Goal: Information Seeking & Learning: Learn about a topic

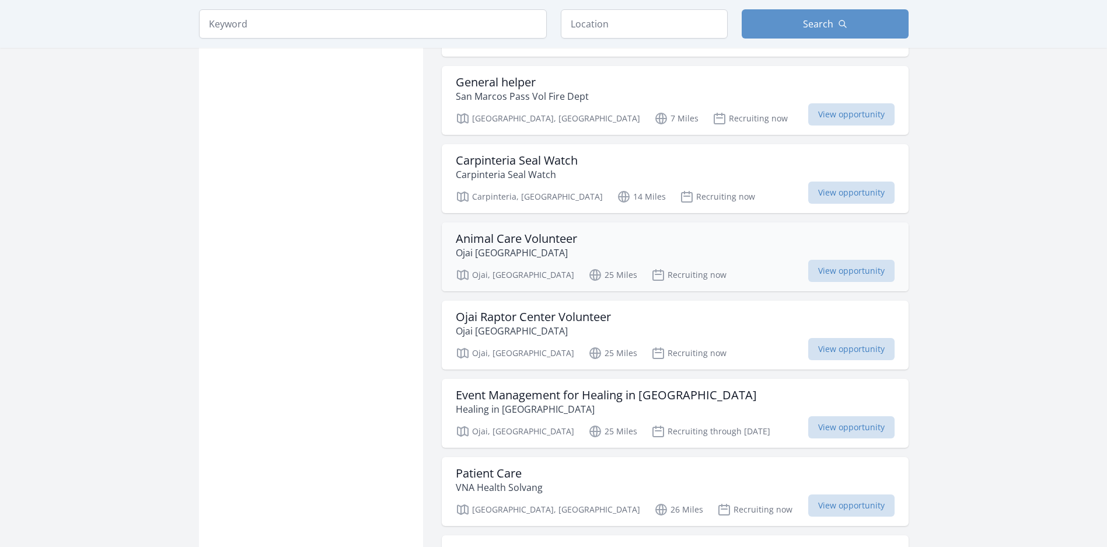
scroll to position [934, 0]
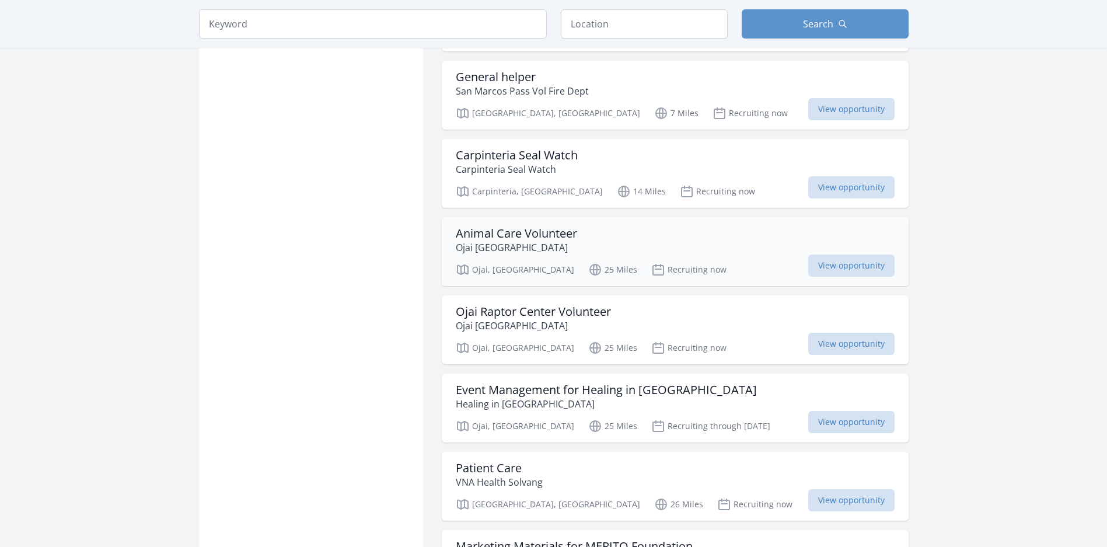
click at [523, 226] on h3 "Animal Care Volunteer" at bounding box center [516, 233] width 121 height 14
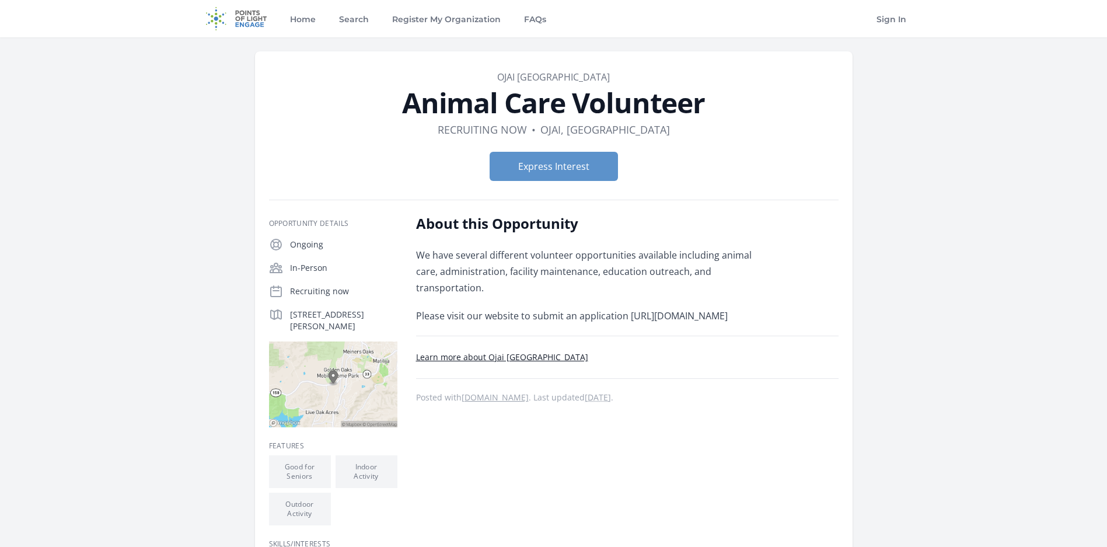
click at [671, 299] on div "We have several different volunteer opportunities available including animal ca…" at bounding box center [586, 285] width 341 height 77
click at [237, 23] on img at bounding box center [236, 18] width 75 height 37
